Goal: Task Accomplishment & Management: Manage account settings

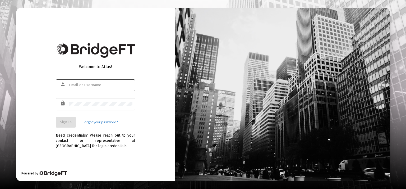
click at [74, 88] on div at bounding box center [100, 84] width 63 height 13
click at [88, 86] on input "text" at bounding box center [100, 85] width 63 height 4
type input "smehra@straightline.com"
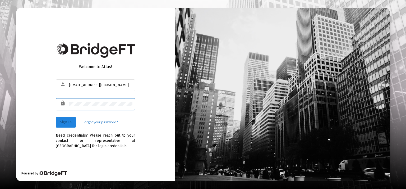
drag, startPoint x: 71, startPoint y: 123, endPoint x: 76, endPoint y: 118, distance: 6.9
click at [71, 123] on span "Sign In" at bounding box center [66, 122] width 12 height 4
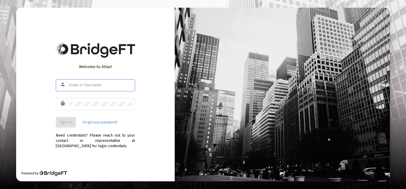
click at [97, 83] on input "text" at bounding box center [100, 85] width 63 height 4
type input "smehra@straightline.com"
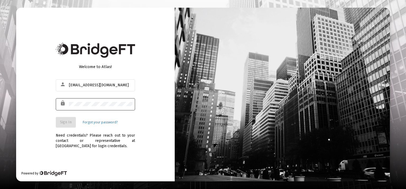
click at [96, 108] on div at bounding box center [100, 103] width 63 height 13
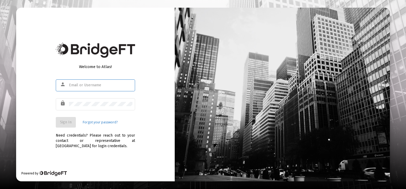
click at [125, 85] on input "text" at bounding box center [100, 85] width 63 height 4
type input "[EMAIL_ADDRESS][DOMAIN_NAME]"
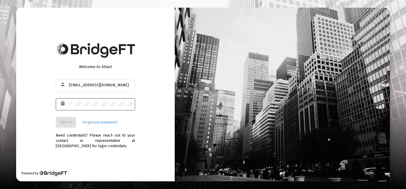
click at [124, 106] on div at bounding box center [100, 103] width 63 height 13
